Goal: Task Accomplishment & Management: Manage account settings

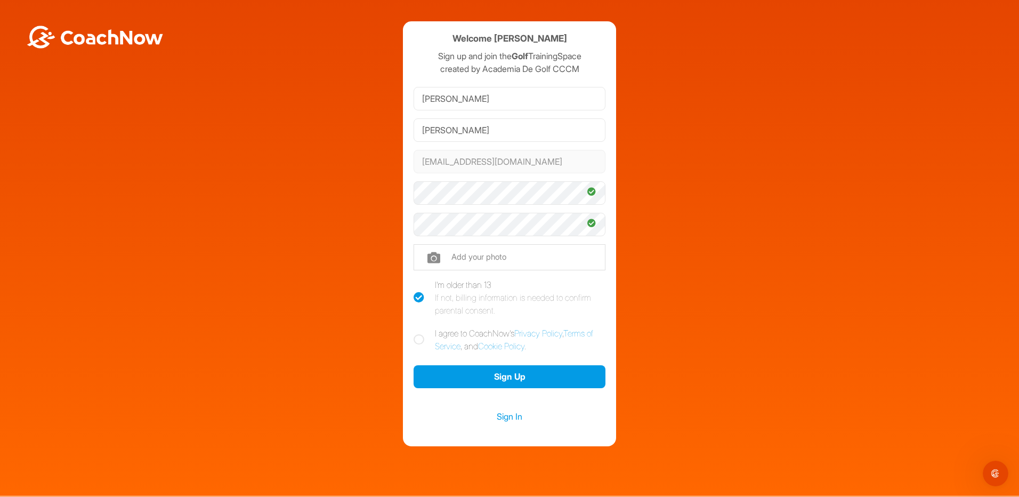
click at [418, 340] on icon at bounding box center [419, 339] width 11 height 11
click at [418, 334] on input "I agree to CoachNow's Privacy Policy , Terms of Service , and Cookie Policy ." at bounding box center [417, 330] width 7 height 7
checkbox input "true"
click at [498, 375] on button "Sign Up" at bounding box center [510, 376] width 192 height 23
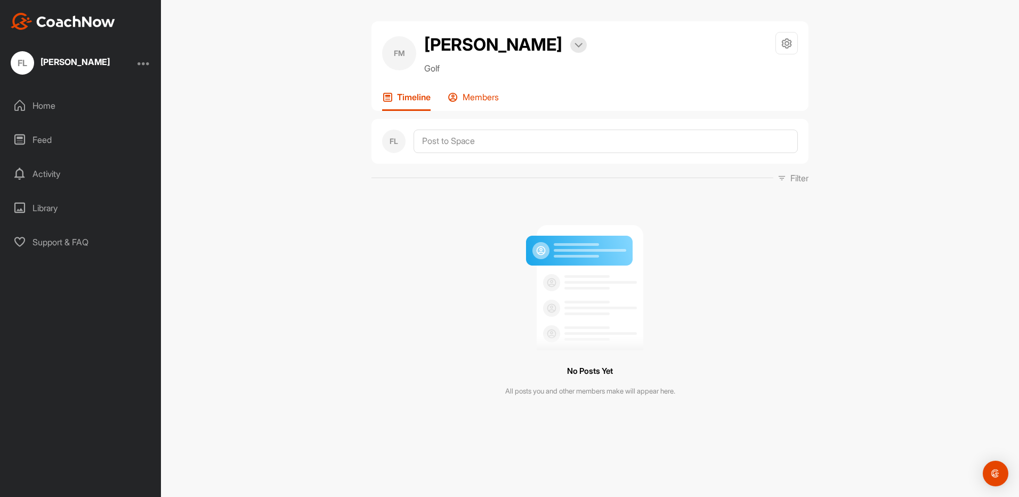
click at [466, 102] on p "Members" at bounding box center [481, 97] width 36 height 11
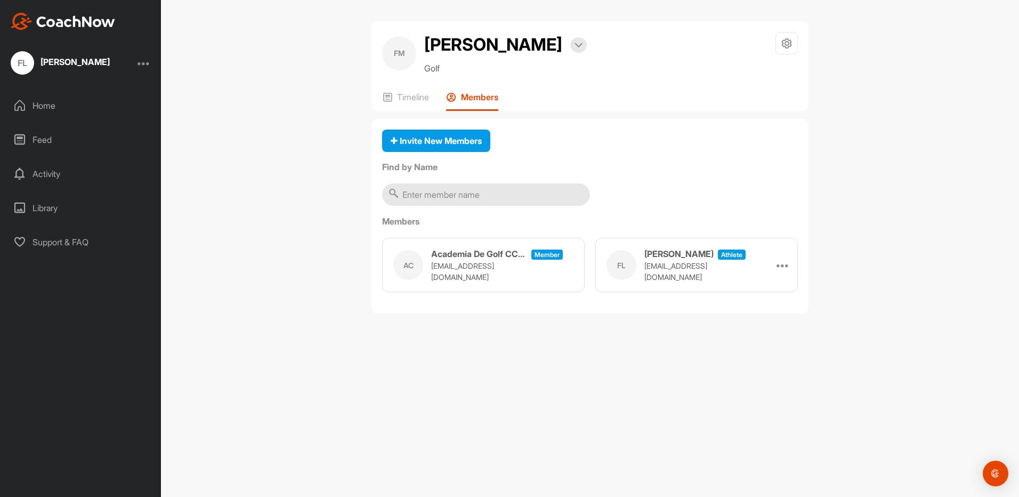
click at [44, 136] on div "Feed" at bounding box center [81, 139] width 150 height 27
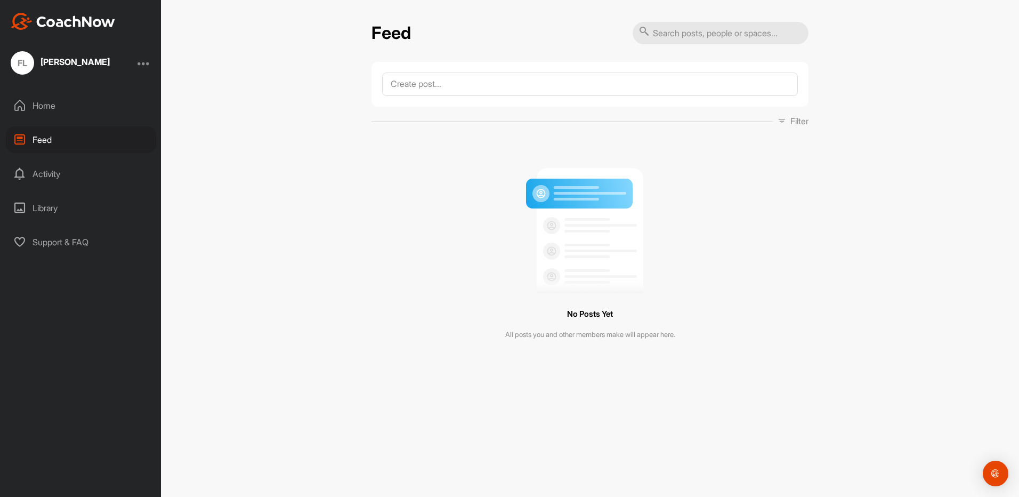
click at [46, 173] on div "Activity" at bounding box center [81, 173] width 150 height 27
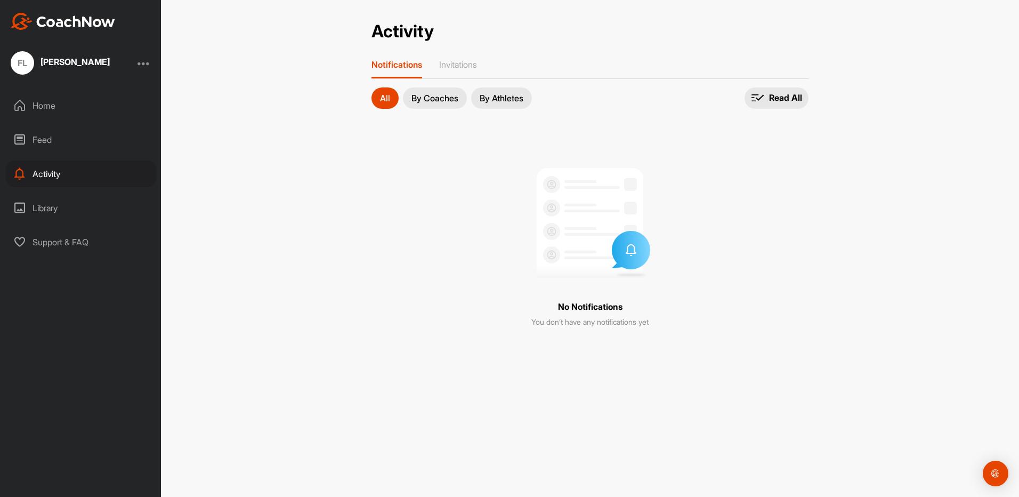
click at [53, 209] on div "Library" at bounding box center [81, 208] width 150 height 27
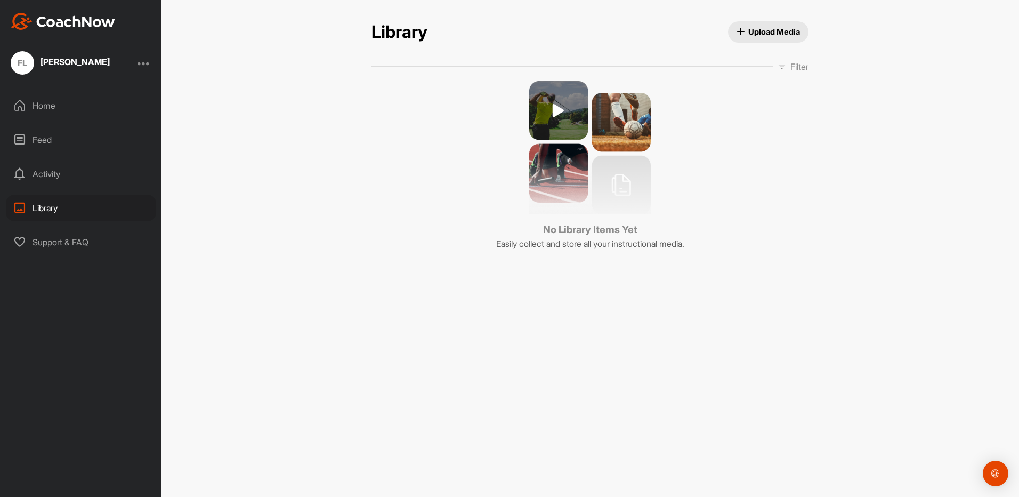
click at [62, 243] on div "Support & FAQ" at bounding box center [81, 242] width 150 height 27
click at [52, 173] on div "Activity" at bounding box center [81, 173] width 150 height 27
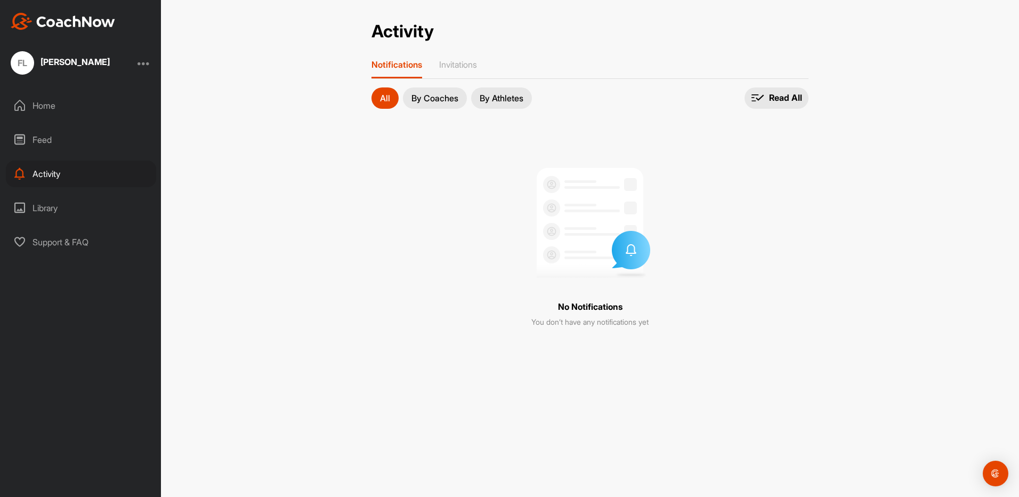
click at [439, 101] on p "By Coaches" at bounding box center [434, 98] width 47 height 9
click at [497, 98] on p "By Athletes" at bounding box center [502, 98] width 44 height 9
click at [38, 137] on div "Feed" at bounding box center [81, 139] width 150 height 27
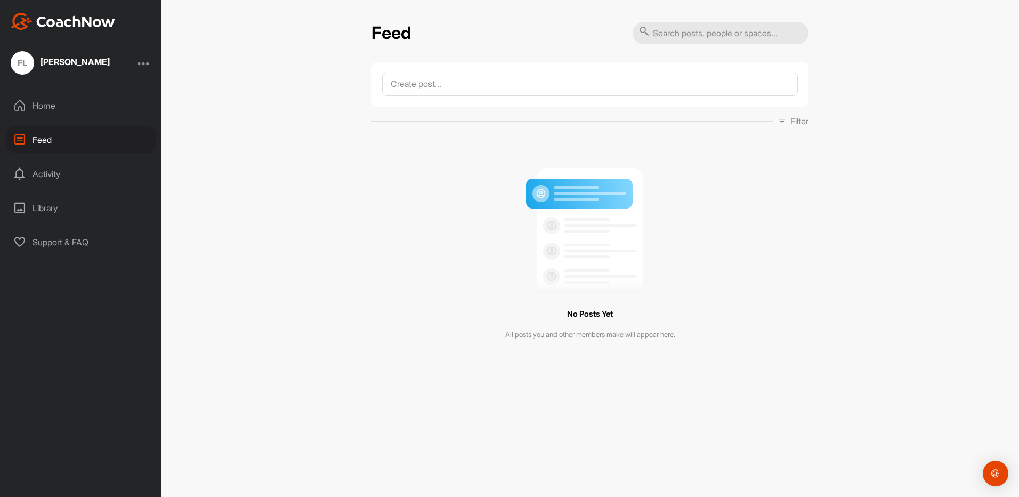
click at [37, 104] on div "Home" at bounding box center [81, 105] width 150 height 27
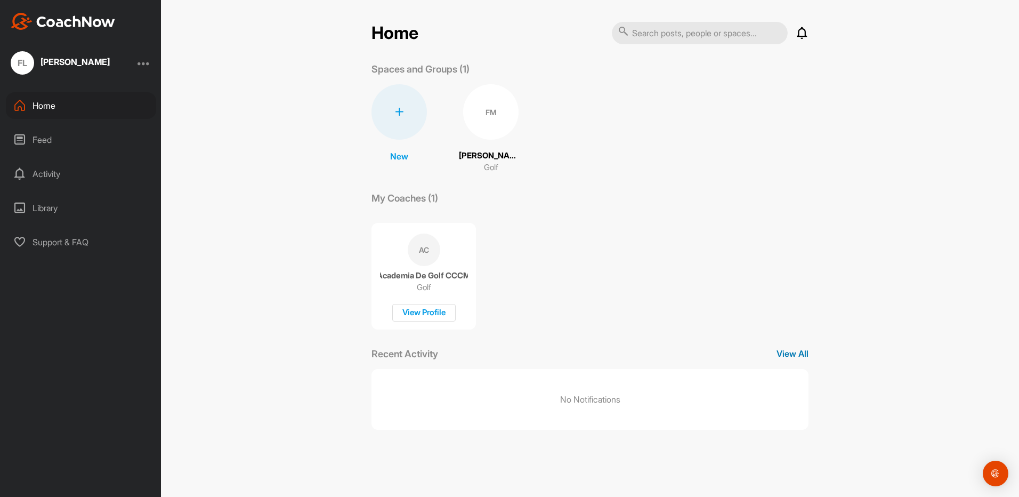
click at [782, 353] on p "View All" at bounding box center [793, 353] width 32 height 13
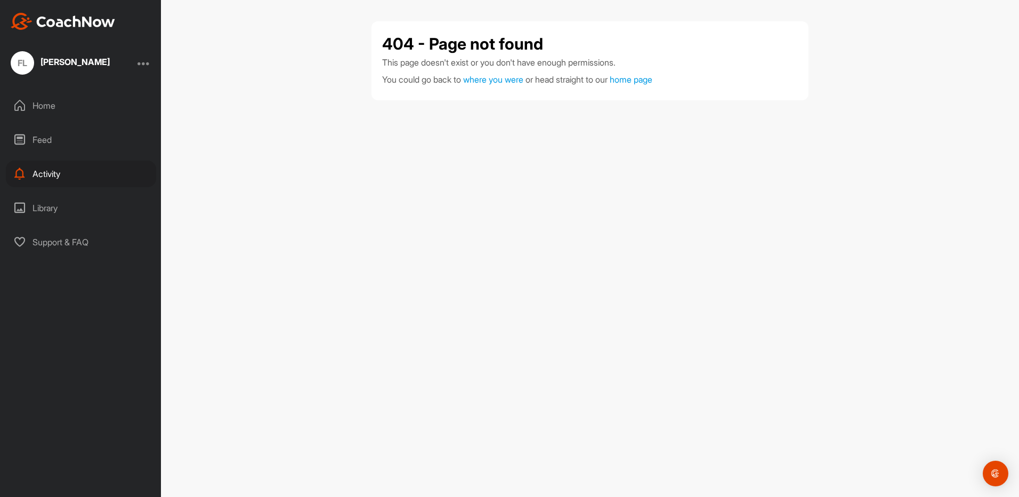
click at [51, 59] on div "[PERSON_NAME]" at bounding box center [75, 62] width 69 height 9
click at [143, 64] on div at bounding box center [144, 62] width 13 height 13
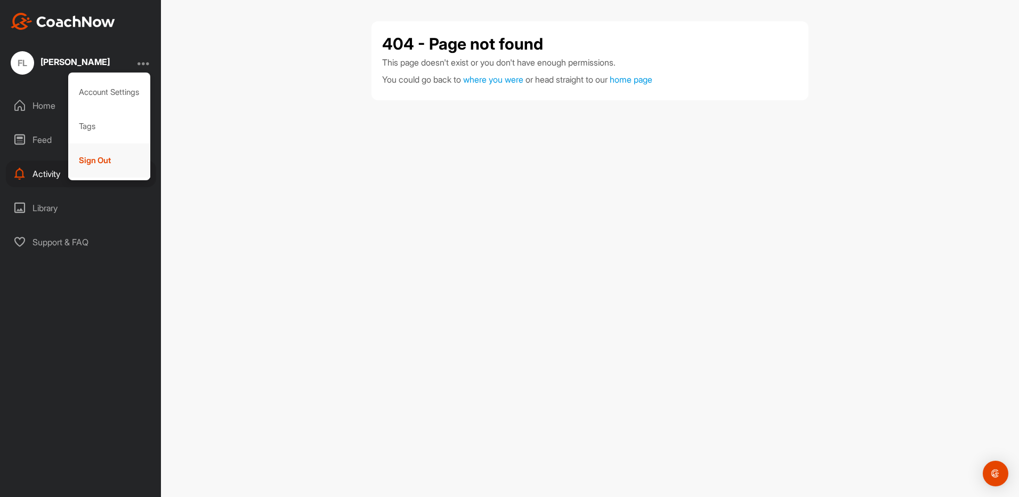
click at [104, 159] on div "Sign Out" at bounding box center [109, 160] width 83 height 34
